Goal: Task Accomplishment & Management: Complete application form

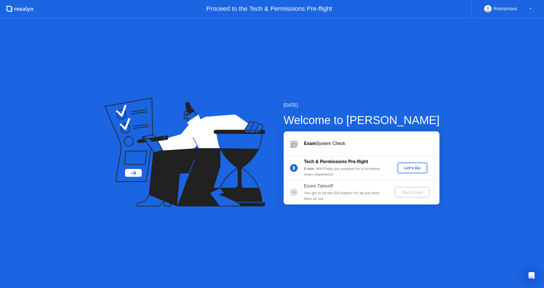
click at [417, 167] on div "Let's Go" at bounding box center [412, 168] width 25 height 5
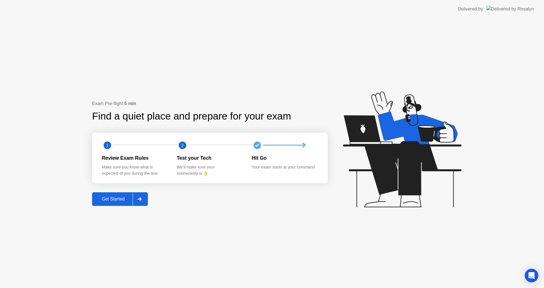
click at [257, 148] on circle at bounding box center [257, 145] width 8 height 8
click at [259, 146] on circle at bounding box center [257, 145] width 8 height 8
click at [141, 197] on div at bounding box center [140, 199] width 14 height 13
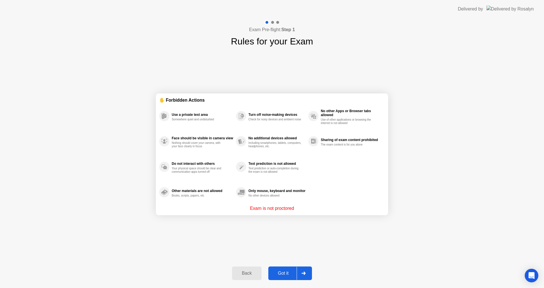
click at [285, 275] on div "Got it" at bounding box center [283, 273] width 27 height 5
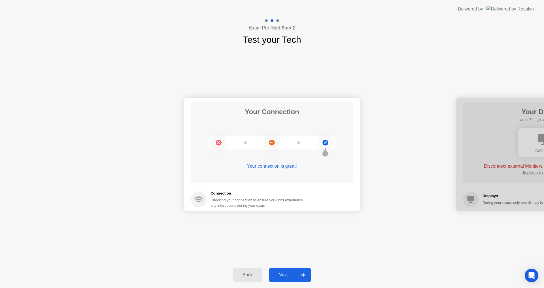
click at [286, 273] on div "Next" at bounding box center [282, 274] width 25 height 5
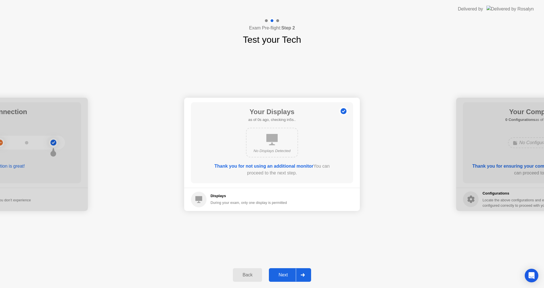
click at [334, 239] on div "Your Connection Your connection is great! Connection Checking your connection t…" at bounding box center [272, 154] width 544 height 216
click at [302, 273] on div at bounding box center [303, 274] width 14 height 13
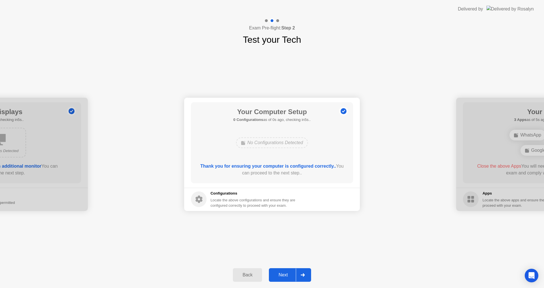
click at [302, 275] on icon at bounding box center [302, 274] width 4 height 3
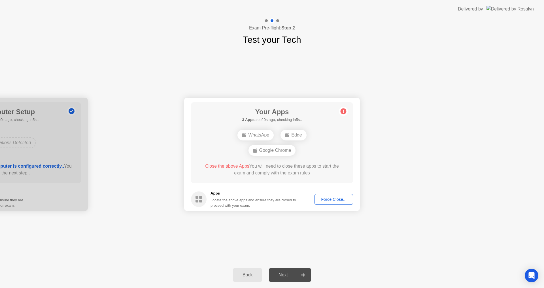
click at [324, 200] on div "Force Close..." at bounding box center [333, 199] width 35 height 5
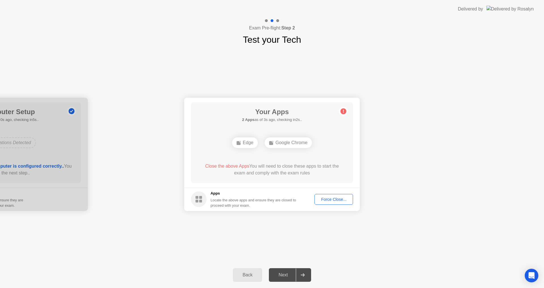
click at [323, 200] on div "Force Close..." at bounding box center [333, 199] width 35 height 5
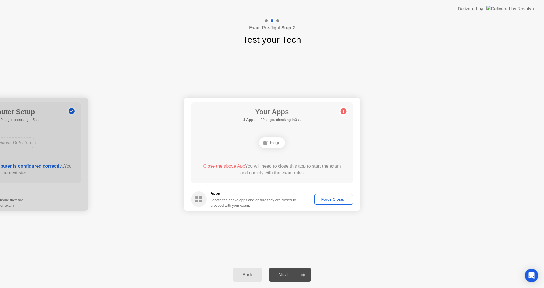
click at [324, 198] on div "Force Close..." at bounding box center [333, 199] width 35 height 5
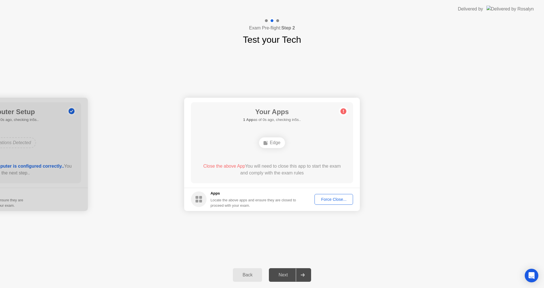
click at [323, 199] on div "Force Close..." at bounding box center [333, 199] width 35 height 5
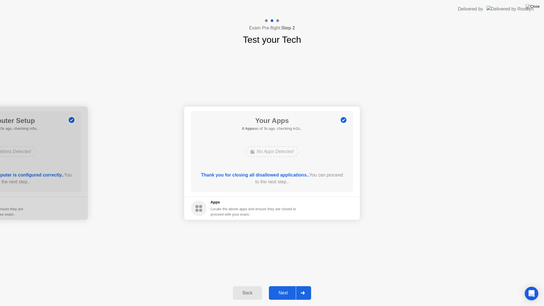
click at [289, 288] on div "Next" at bounding box center [282, 292] width 25 height 5
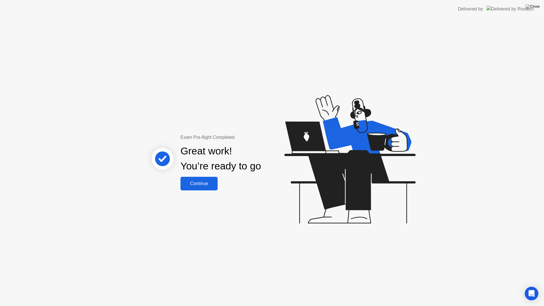
click at [205, 186] on div "Continue" at bounding box center [199, 183] width 34 height 5
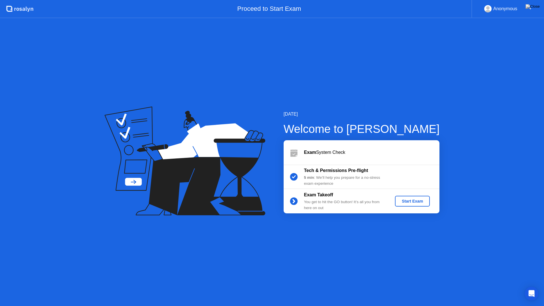
click at [400, 202] on div "Start Exam" at bounding box center [412, 201] width 30 height 5
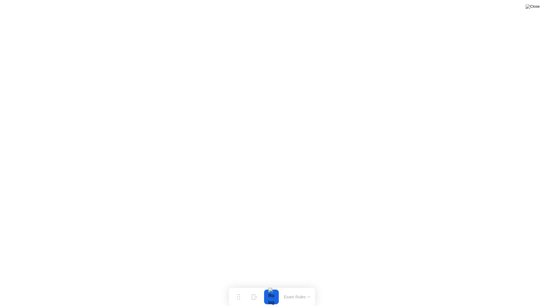
click at [292, 288] on button "Exam Rules" at bounding box center [297, 296] width 30 height 5
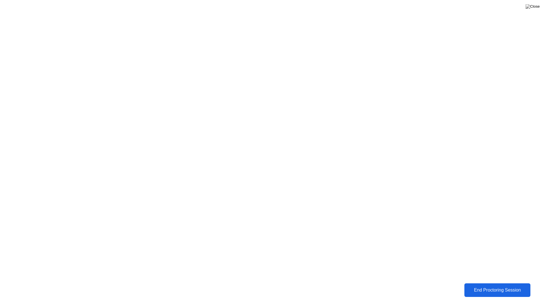
click at [477, 288] on div "End Proctoring Session" at bounding box center [497, 289] width 63 height 5
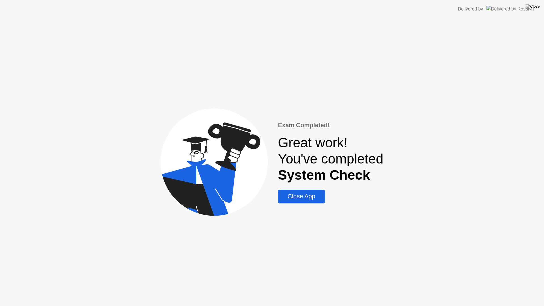
click at [317, 199] on div "Close App" at bounding box center [301, 196] width 43 height 7
